Goal: Entertainment & Leisure: Consume media (video, audio)

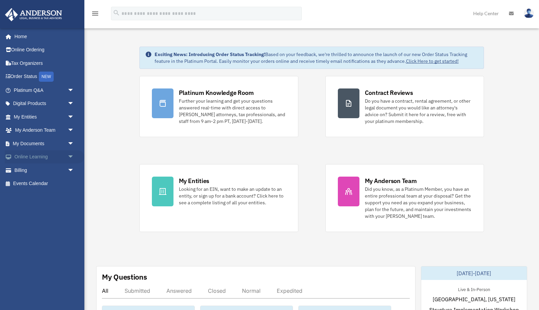
click at [37, 154] on link "Online Learning arrow_drop_down" at bounding box center [45, 156] width 80 height 13
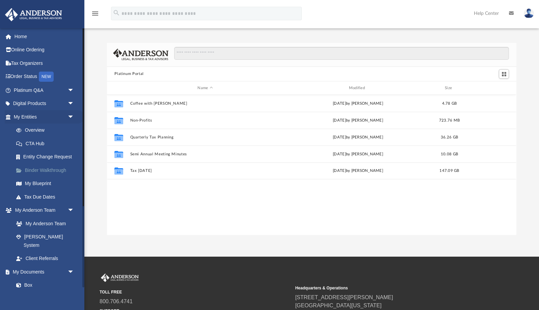
scroll to position [153, 409]
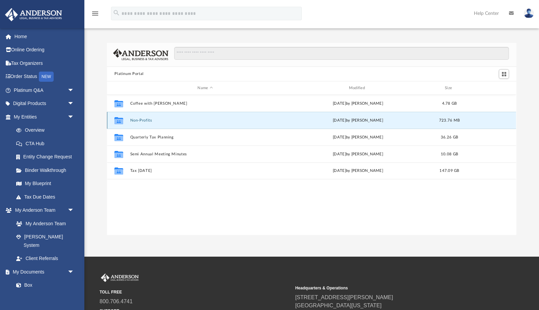
click at [145, 119] on button "Non-Profits" at bounding box center [205, 120] width 150 height 4
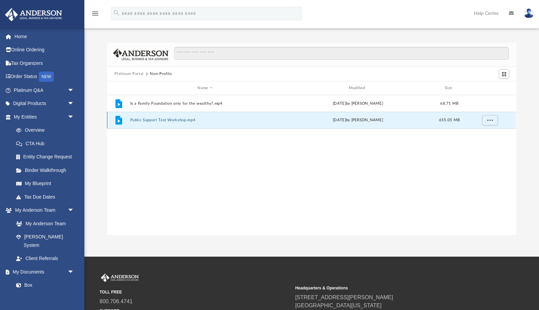
click at [157, 120] on button "Public Support Test Workshop.mp4" at bounding box center [205, 120] width 150 height 4
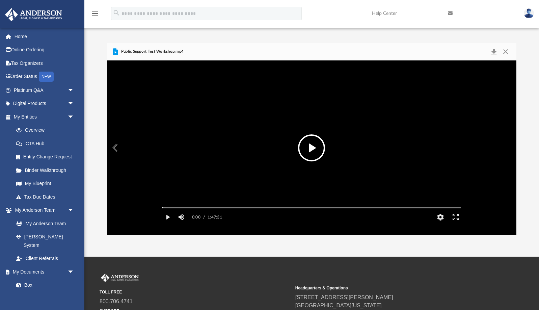
click at [308, 144] on button "File preview" at bounding box center [311, 147] width 27 height 27
click at [440, 224] on button "HD" at bounding box center [440, 216] width 15 height 13
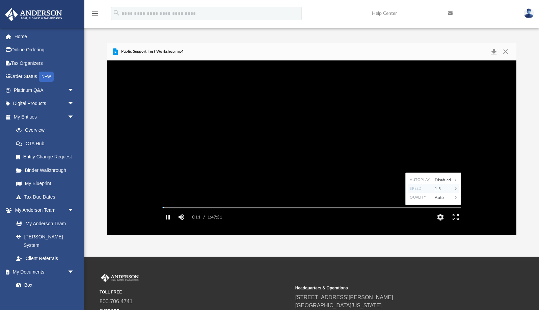
click at [454, 190] on icon "File preview" at bounding box center [455, 188] width 2 height 3
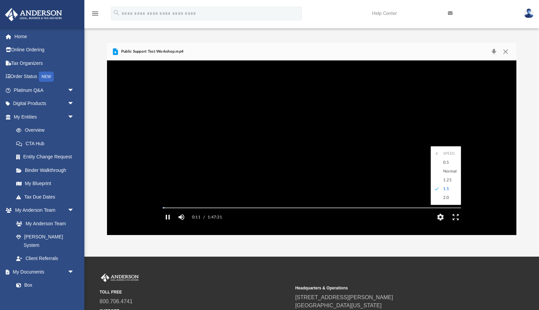
scroll to position [0, 0]
click at [448, 184] on div "1.25" at bounding box center [449, 179] width 19 height 9
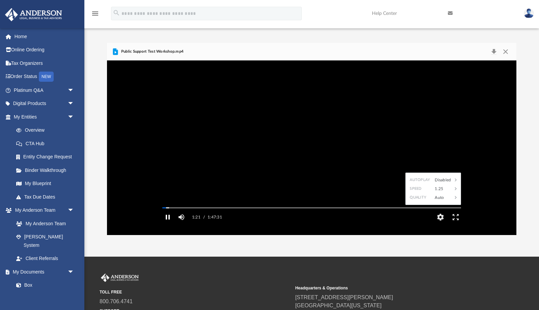
click at [169, 224] on button "Pause" at bounding box center [167, 216] width 15 height 13
